Goal: Transaction & Acquisition: Obtain resource

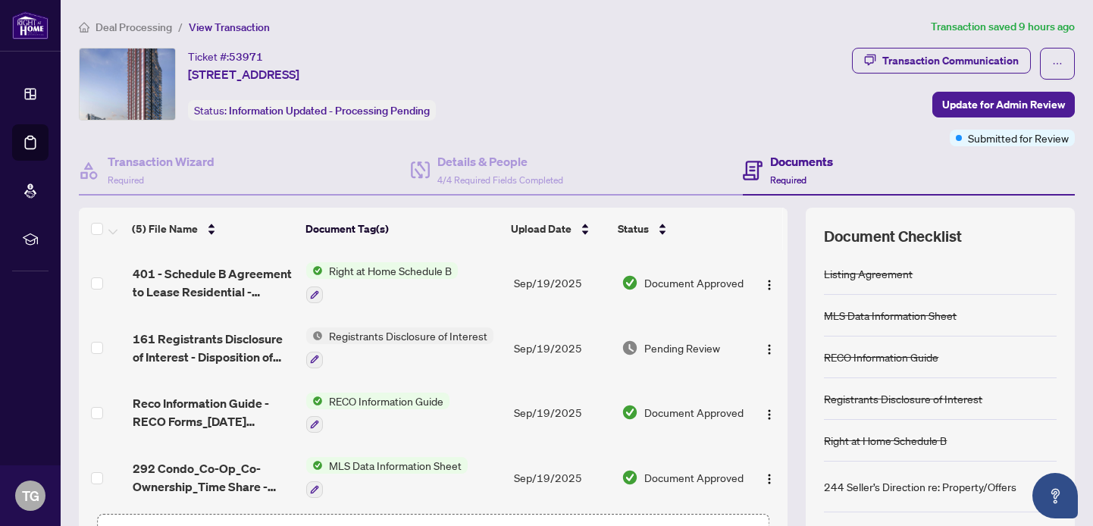
click at [117, 23] on span "Deal Processing" at bounding box center [133, 27] width 77 height 14
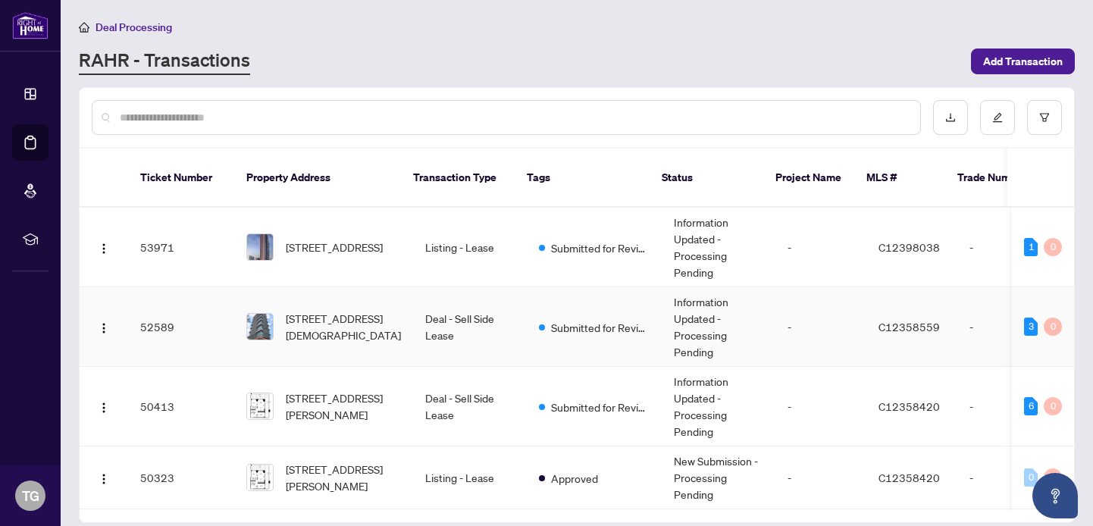
scroll to position [77, 0]
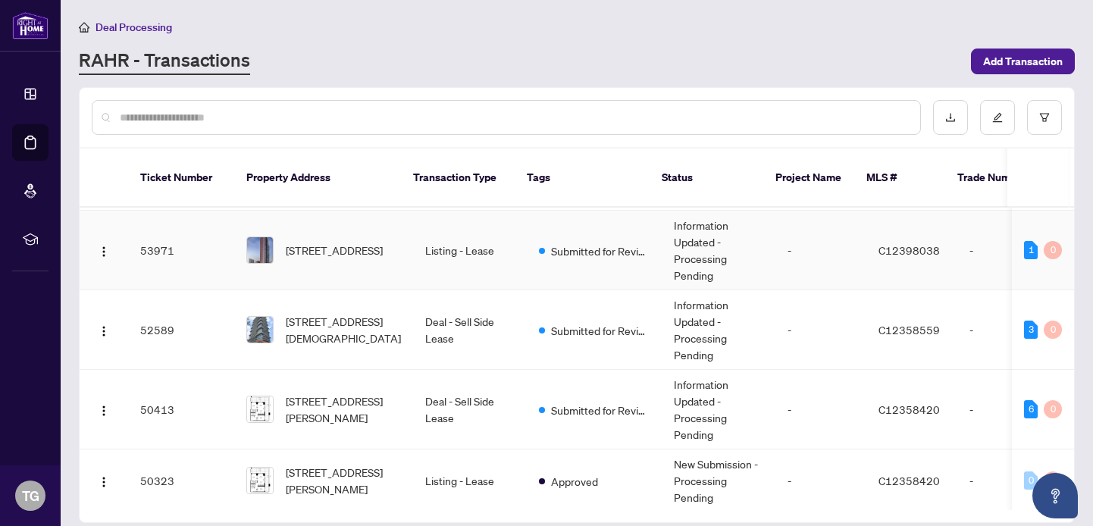
click at [475, 237] on td "Listing - Lease" at bounding box center [470, 251] width 114 height 80
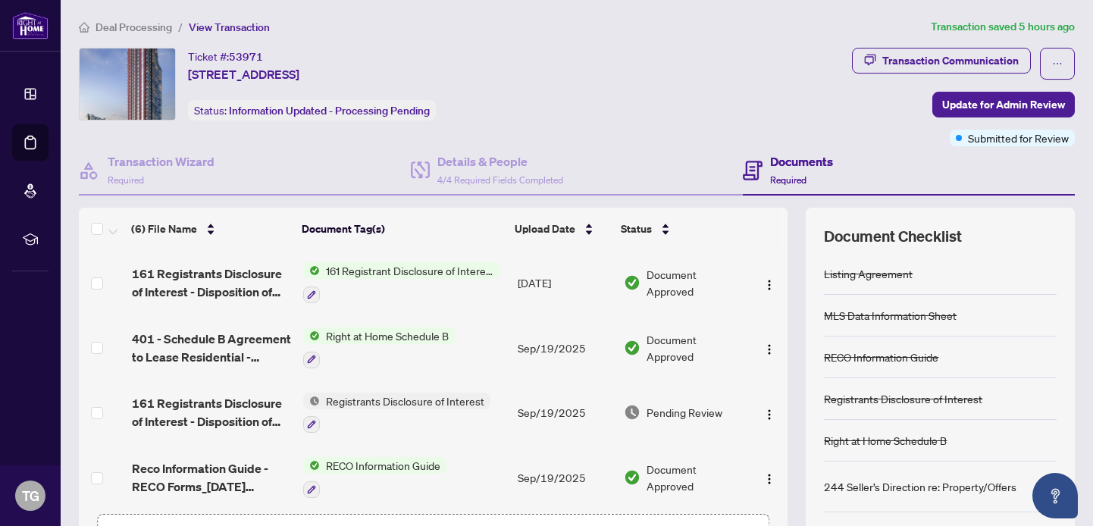
click at [451, 395] on span "Registrants Disclosure of Interest" at bounding box center [405, 401] width 171 height 17
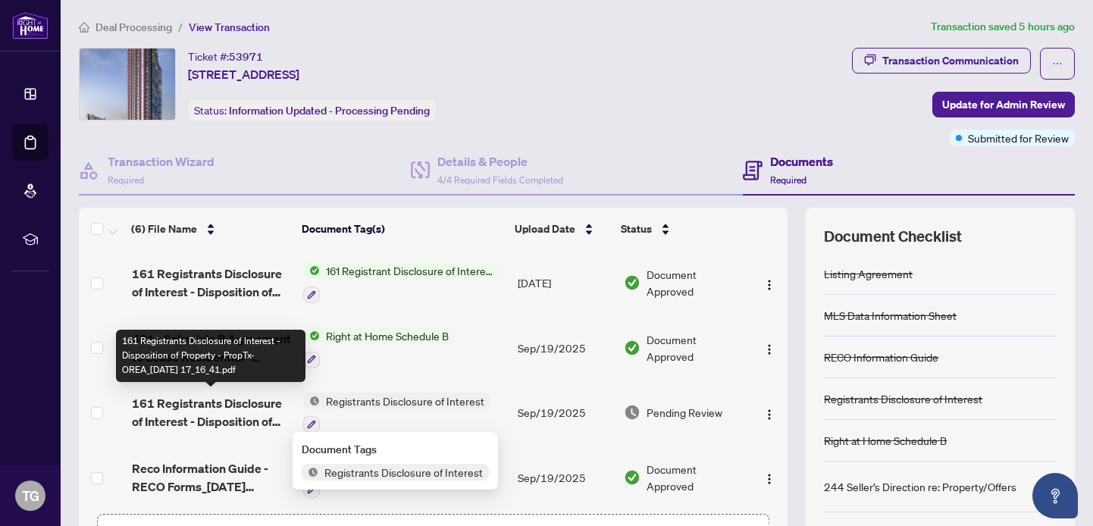
click at [221, 417] on span "161 Registrants Disclosure of Interest - Disposition of Property - PropTx-OREA_…" at bounding box center [211, 412] width 159 height 36
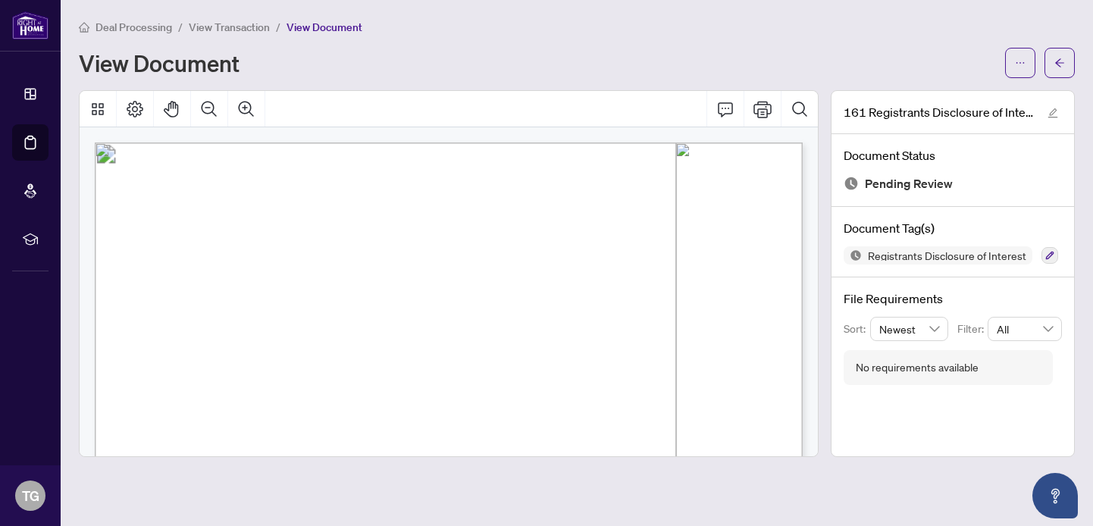
click at [210, 25] on span "View Transaction" at bounding box center [229, 27] width 81 height 14
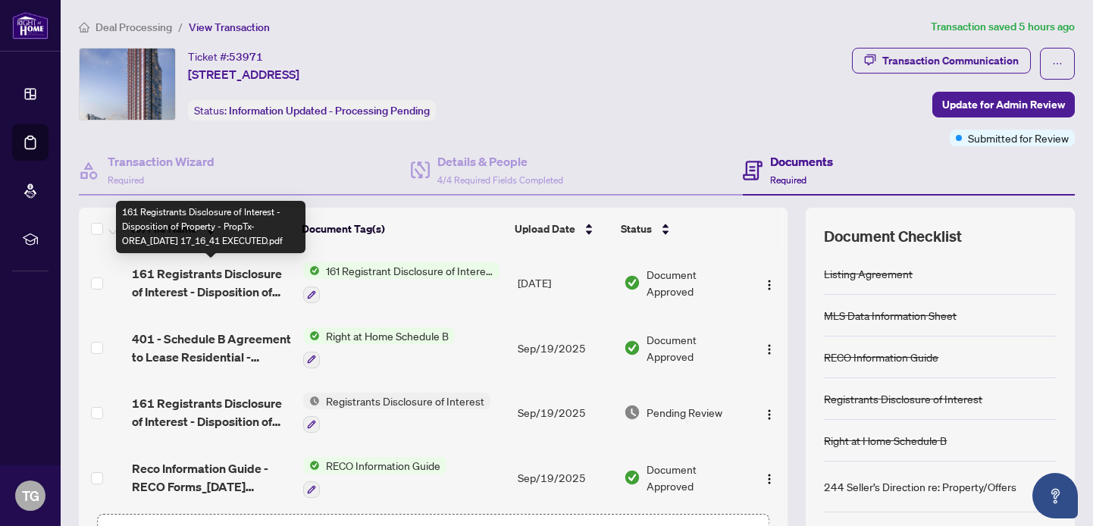
click at [240, 270] on span "161 Registrants Disclosure of Interest - Disposition of Property - PropTx-OREA_…" at bounding box center [211, 283] width 159 height 36
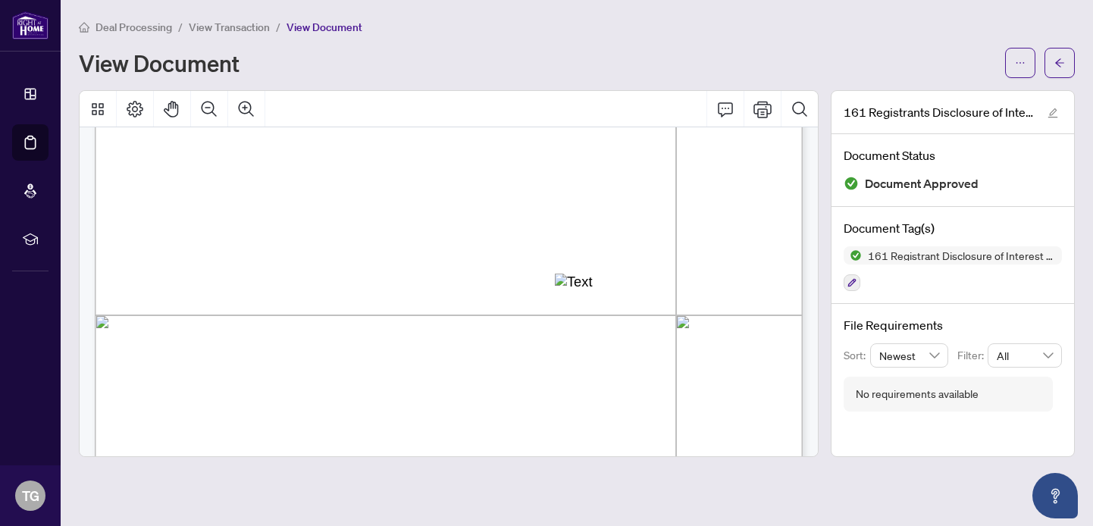
scroll to position [402, 0]
click at [1024, 70] on span "button" at bounding box center [1020, 63] width 11 height 24
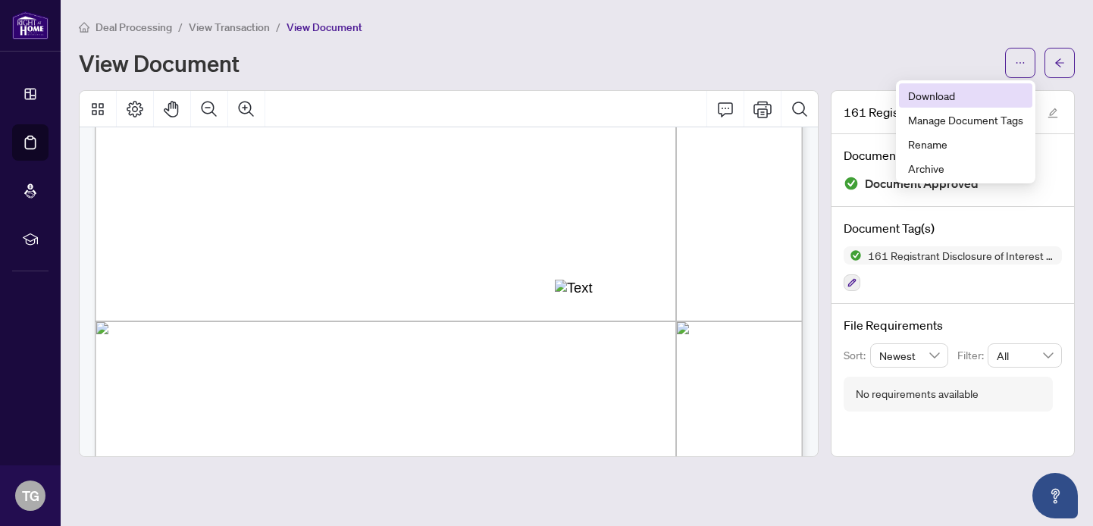
click at [929, 95] on span "Download" at bounding box center [965, 95] width 115 height 17
